Goal: Transaction & Acquisition: Register for event/course

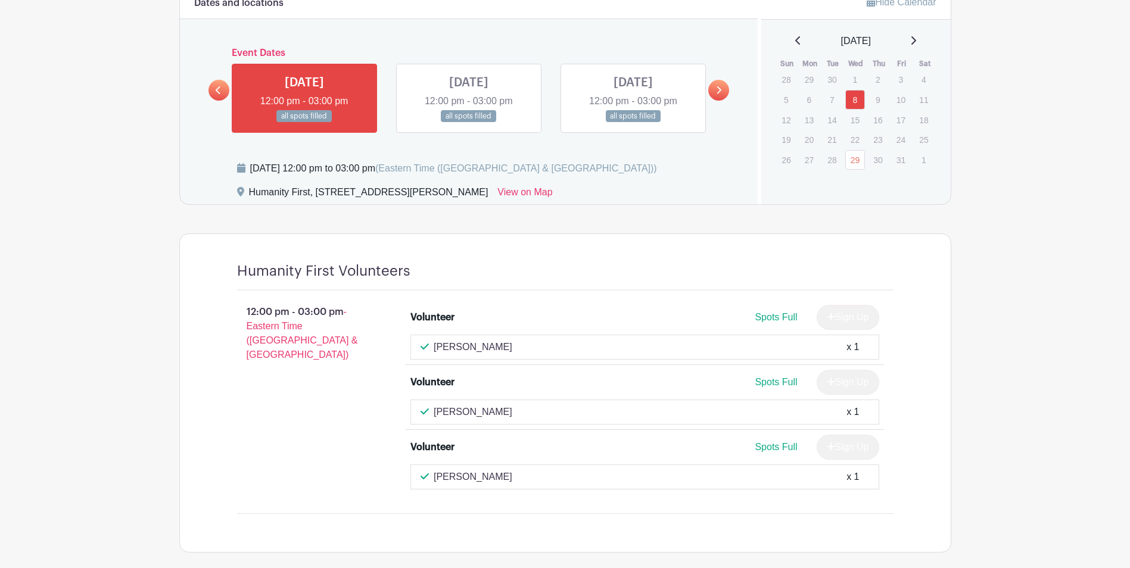
scroll to position [768, 0]
click at [856, 157] on link "29" at bounding box center [855, 161] width 20 height 20
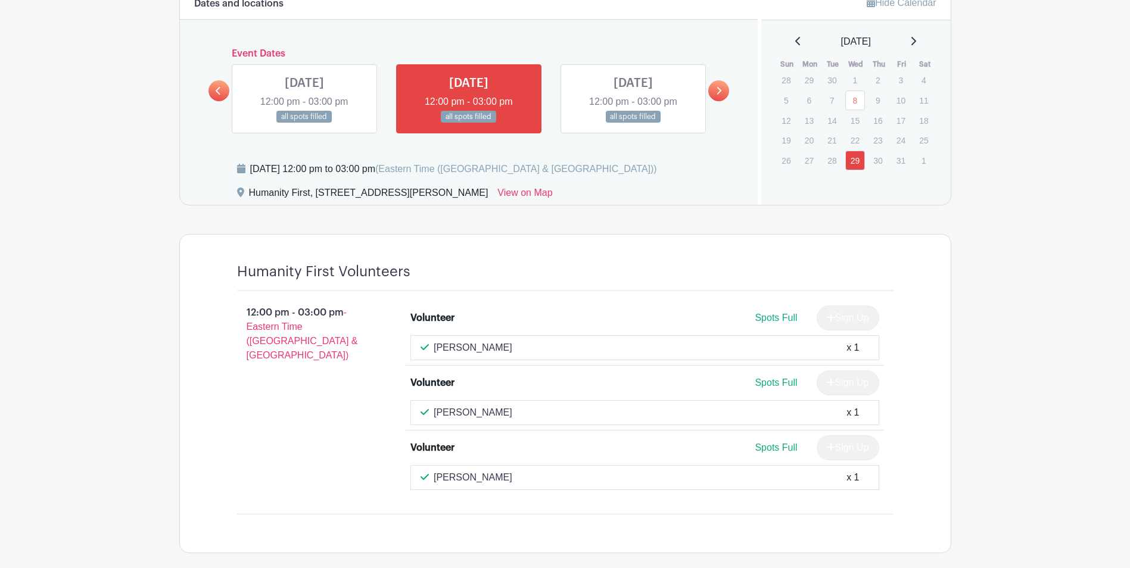
click at [909, 42] on div "[DATE]" at bounding box center [855, 42] width 161 height 14
click at [914, 40] on div "[DATE]" at bounding box center [855, 42] width 161 height 14
click at [916, 38] on icon at bounding box center [913, 41] width 6 height 10
click at [859, 118] on link "12" at bounding box center [855, 121] width 20 height 20
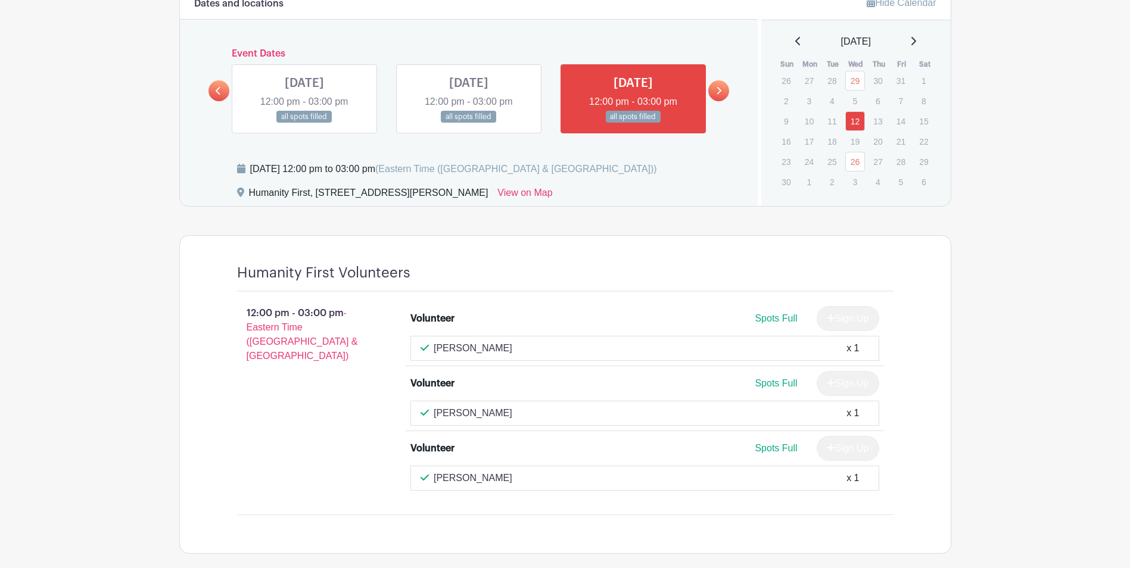
click at [856, 168] on link "26" at bounding box center [855, 162] width 20 height 20
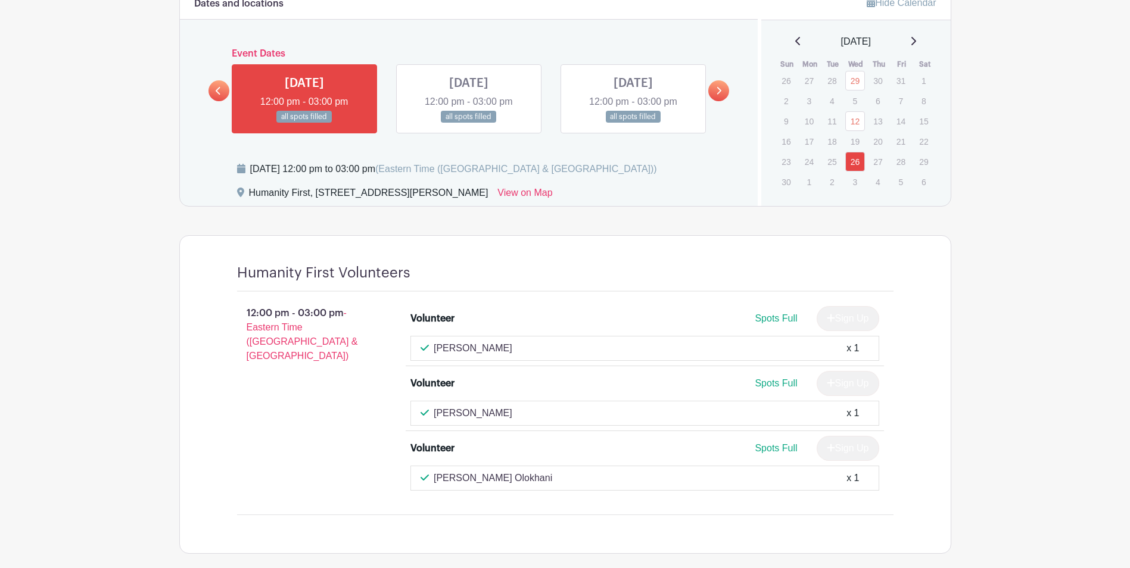
click at [921, 41] on div "[DATE]" at bounding box center [855, 42] width 161 height 14
click at [916, 40] on icon at bounding box center [913, 41] width 6 height 10
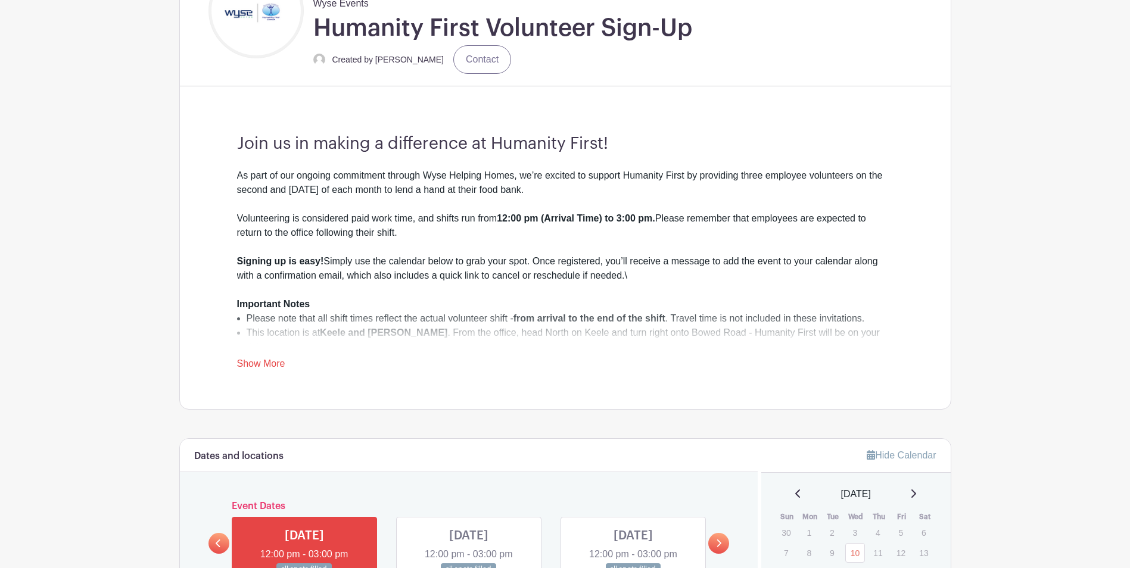
scroll to position [173, 0]
